Goal: Use online tool/utility: Utilize a website feature to perform a specific function

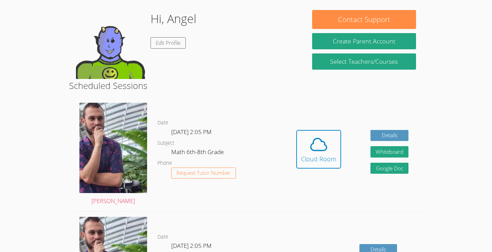
scroll to position [101, 0]
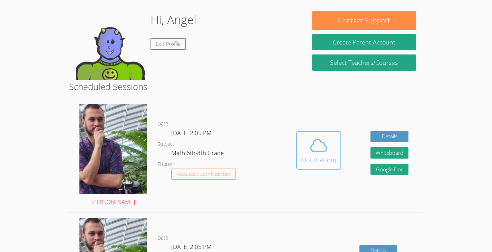
click at [318, 150] on icon at bounding box center [318, 145] width 19 height 19
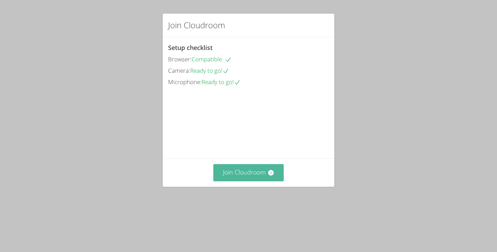
click at [248, 181] on button "Join Cloudroom" at bounding box center [248, 172] width 71 height 17
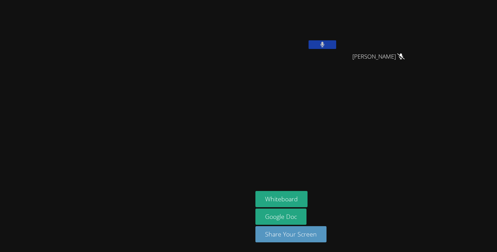
click at [325, 43] on icon at bounding box center [322, 45] width 4 height 6
click at [344, 189] on aside "Angel Hidalgo Fajardo Wenley Edouard Occeas Wenley Edouard Occeas Whiteboard Go…" at bounding box center [339, 126] width 172 height 252
click at [343, 190] on aside "Angel Hidalgo Fajardo Wenley Edouard Occeas Wenley Edouard Occeas Whiteboard Go…" at bounding box center [339, 126] width 172 height 252
click at [307, 194] on button "Whiteboard" at bounding box center [281, 199] width 52 height 16
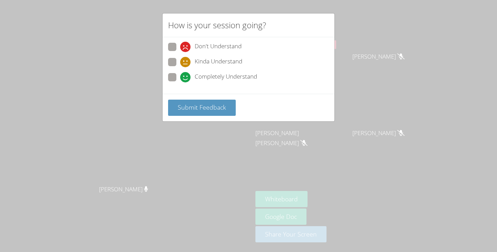
click at [199, 116] on div "Submit Feedback" at bounding box center [248, 108] width 172 height 28
click at [183, 99] on div "Submit Feedback" at bounding box center [248, 108] width 172 height 28
click at [180, 82] on span at bounding box center [180, 82] width 0 height 0
click at [180, 79] on input "Completely Understand" at bounding box center [183, 76] width 6 height 6
radio input "true"
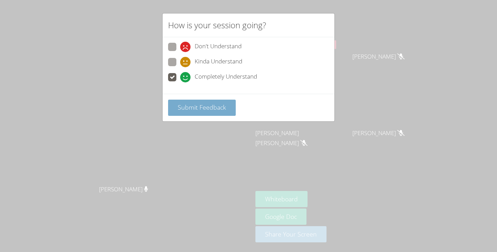
click at [182, 101] on button "Submit Feedback" at bounding box center [202, 108] width 68 height 16
